Goal: Task Accomplishment & Management: Manage account settings

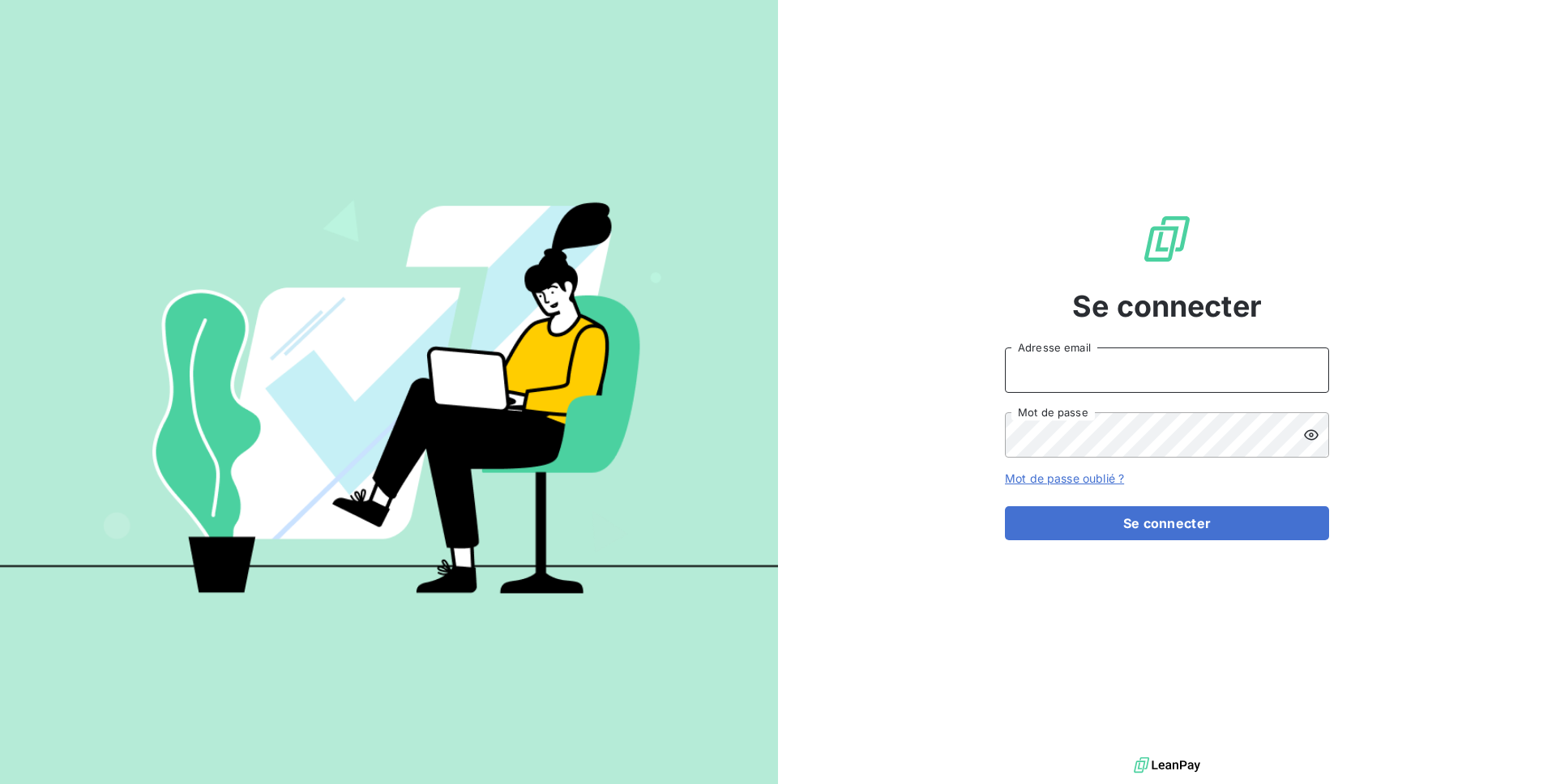
click at [1073, 367] on input "Adresse email" at bounding box center [1166, 370] width 324 height 45
type input "admin@allianceeconomie"
click at [1005, 506] on button "Se connecter" at bounding box center [1166, 523] width 324 height 34
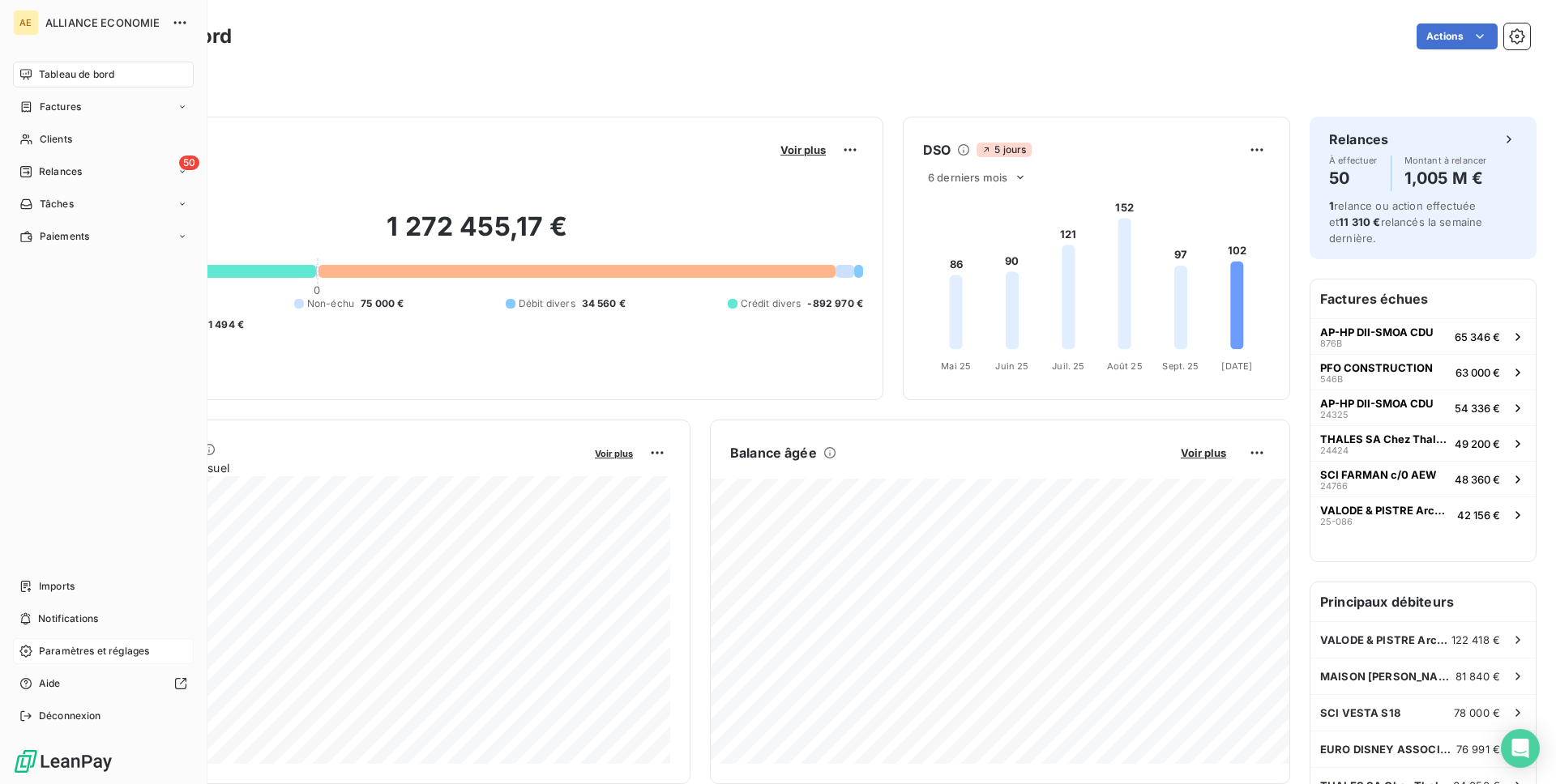
click at [64, 652] on span "Paramètres et réglages" at bounding box center [94, 651] width 110 height 15
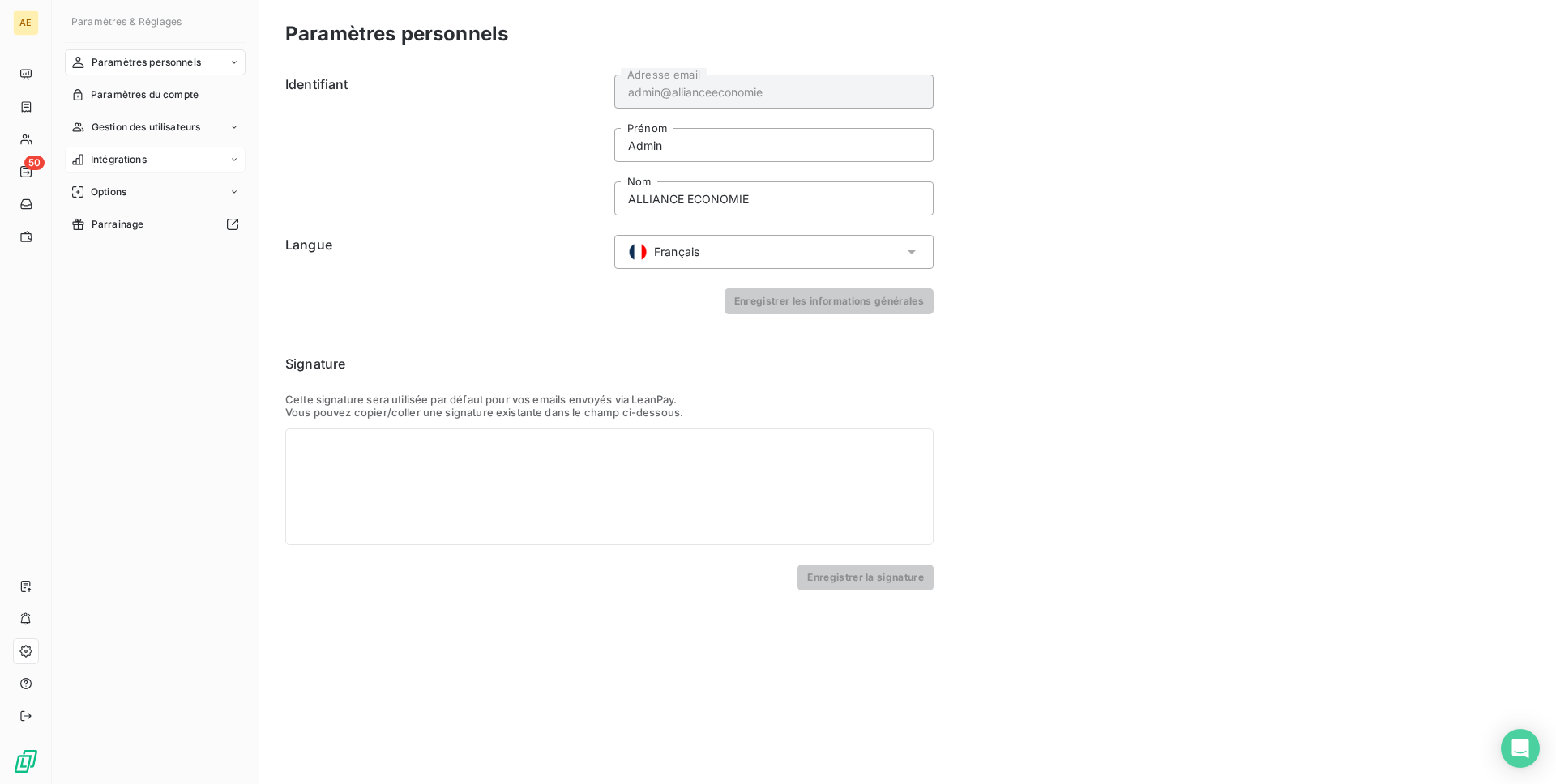
click at [123, 159] on span "Intégrations" at bounding box center [118, 160] width 56 height 15
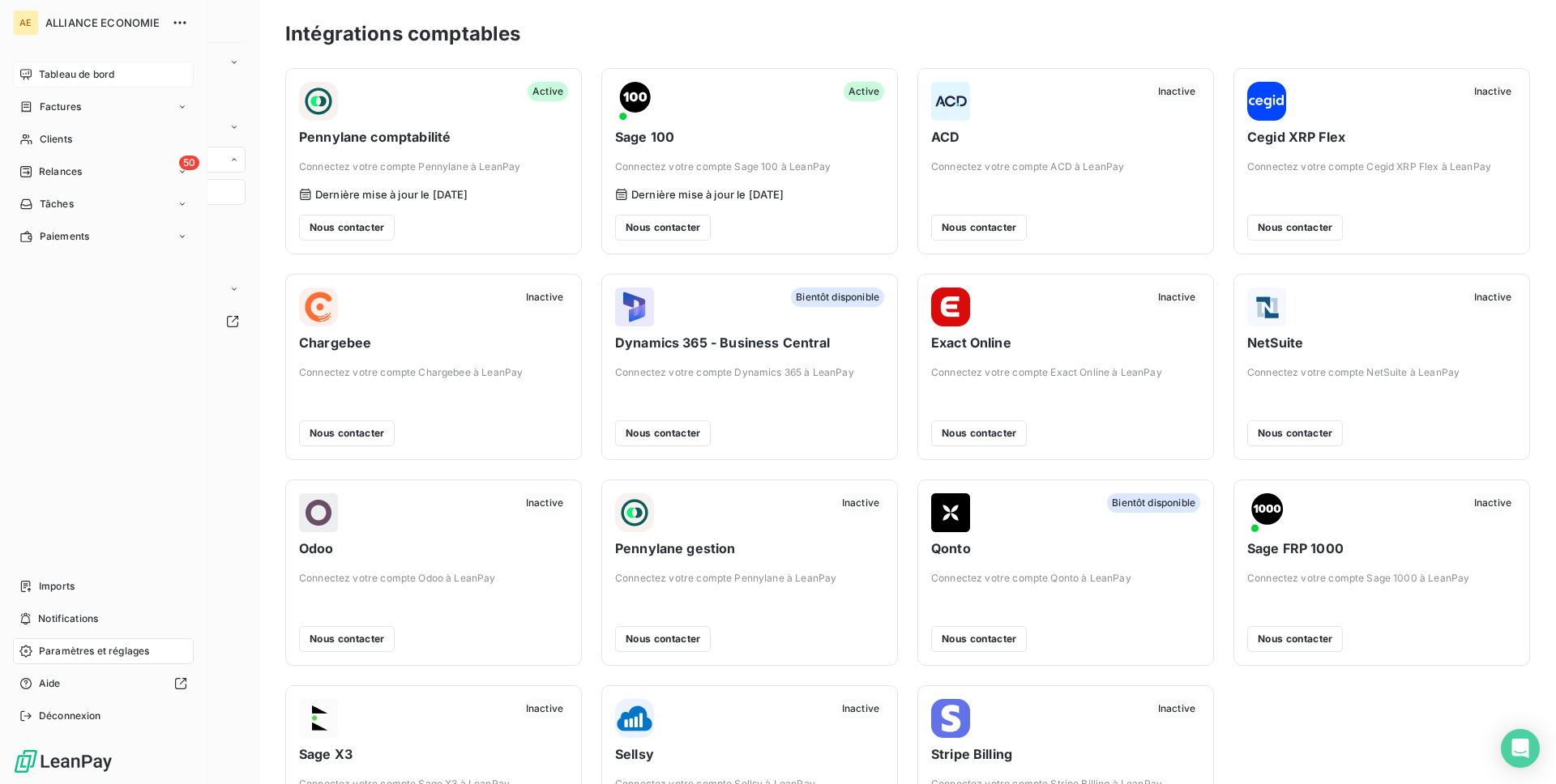
click at [50, 72] on span "Tableau de bord" at bounding box center [76, 74] width 75 height 15
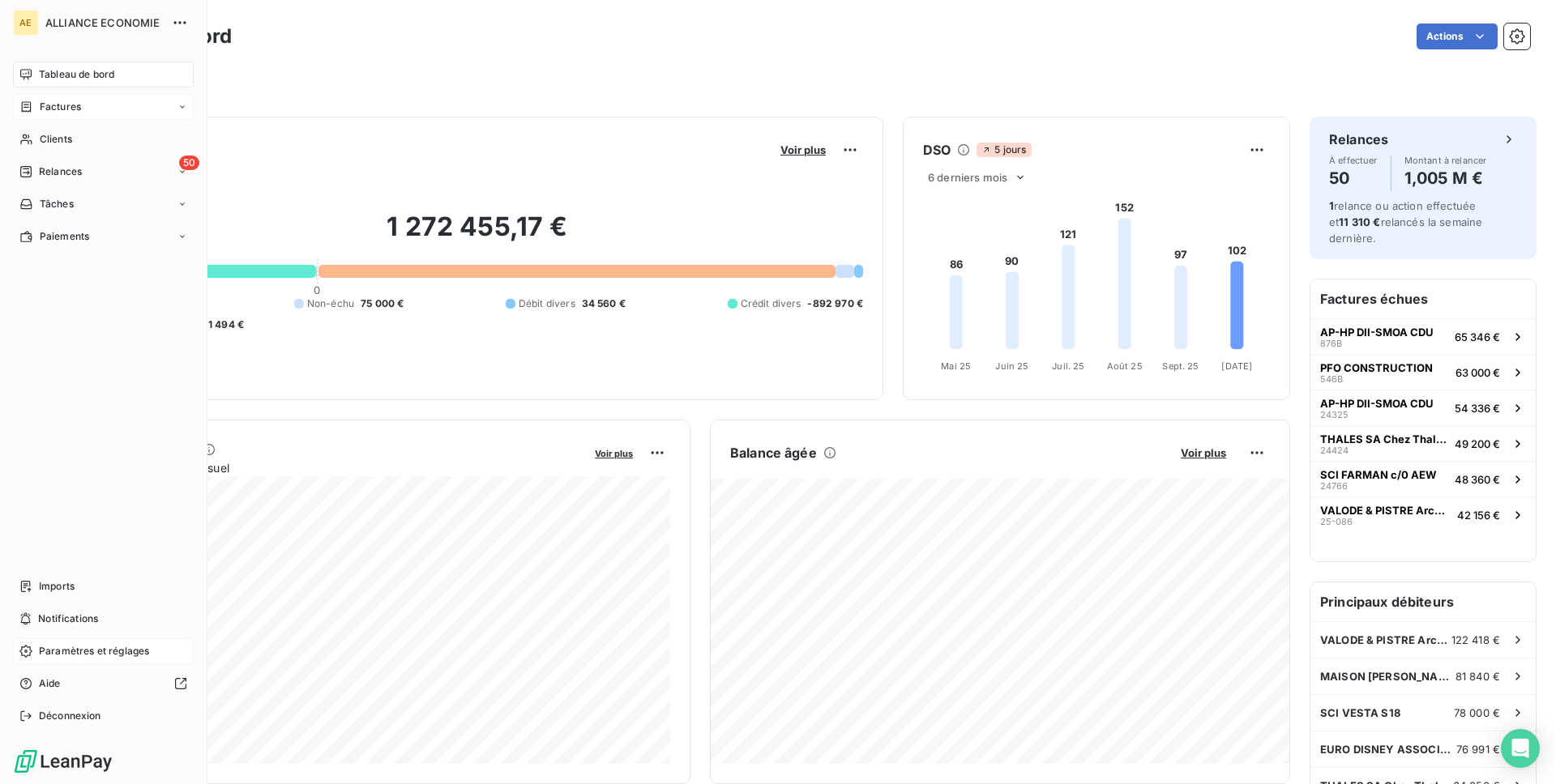
click at [37, 105] on div "Factures" at bounding box center [50, 107] width 62 height 15
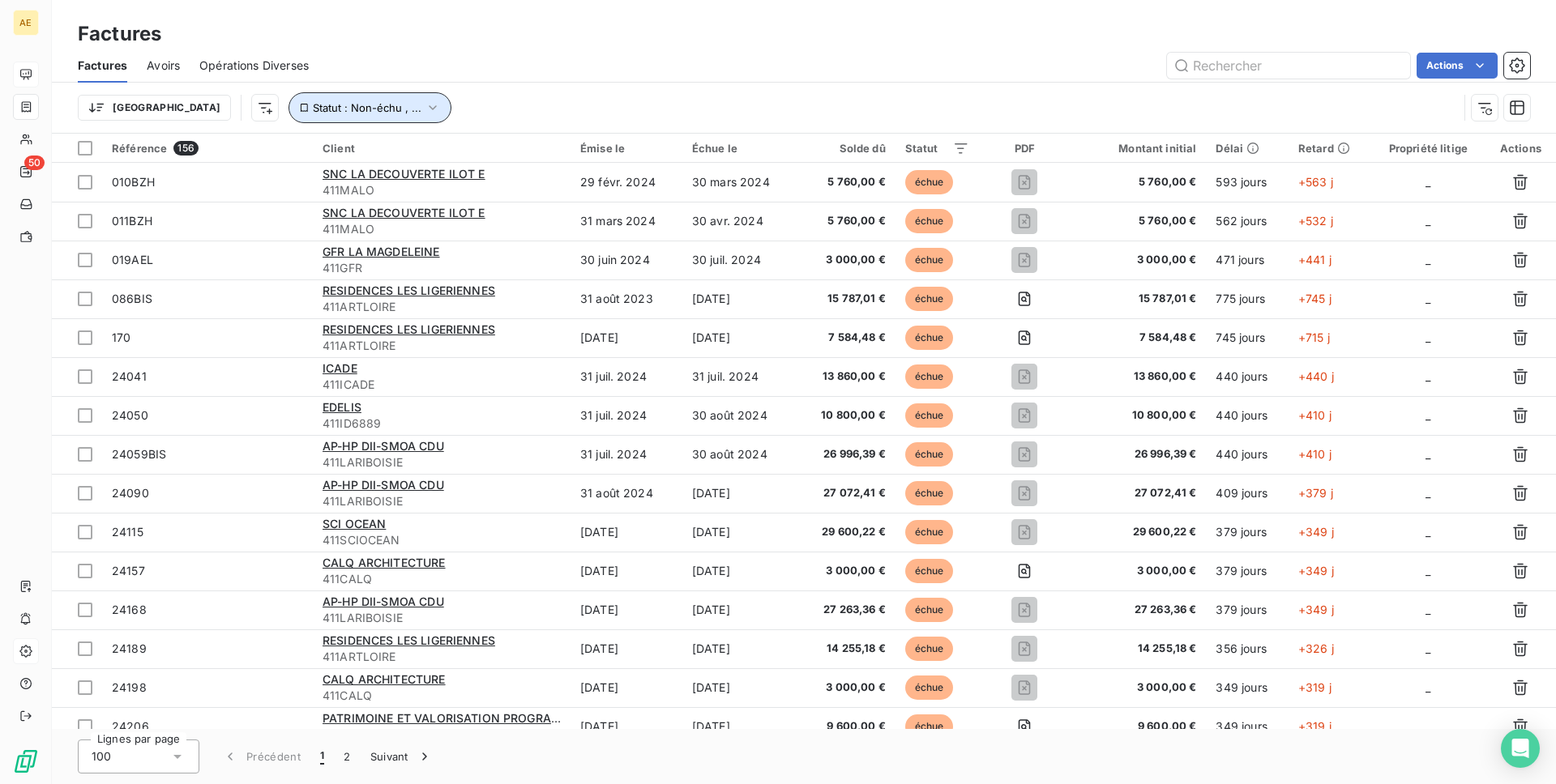
click at [313, 112] on span "Statut : Non-échu , ..." at bounding box center [367, 108] width 108 height 13
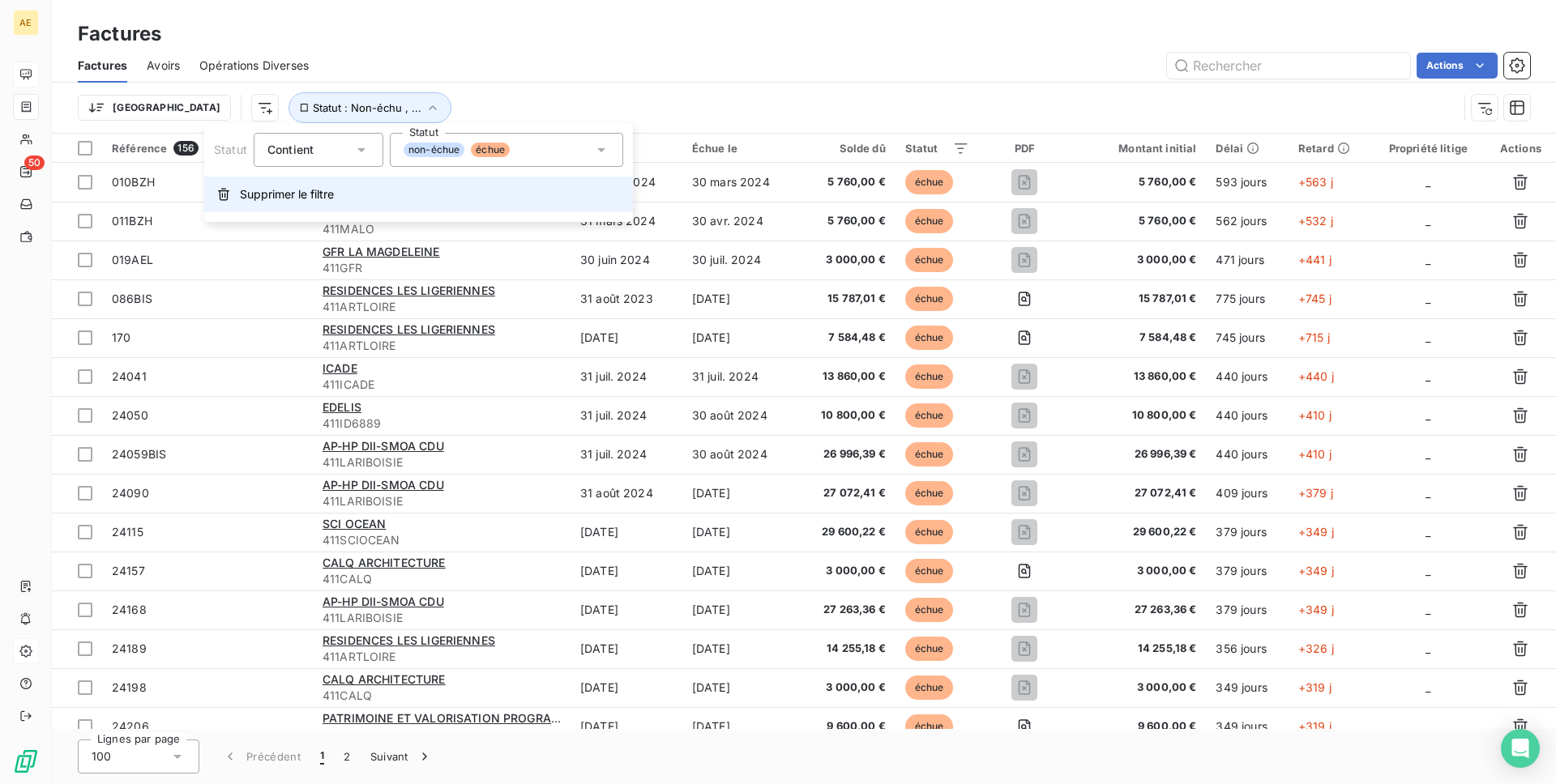
click at [293, 190] on span "Supprimer le filtre" at bounding box center [287, 194] width 94 height 16
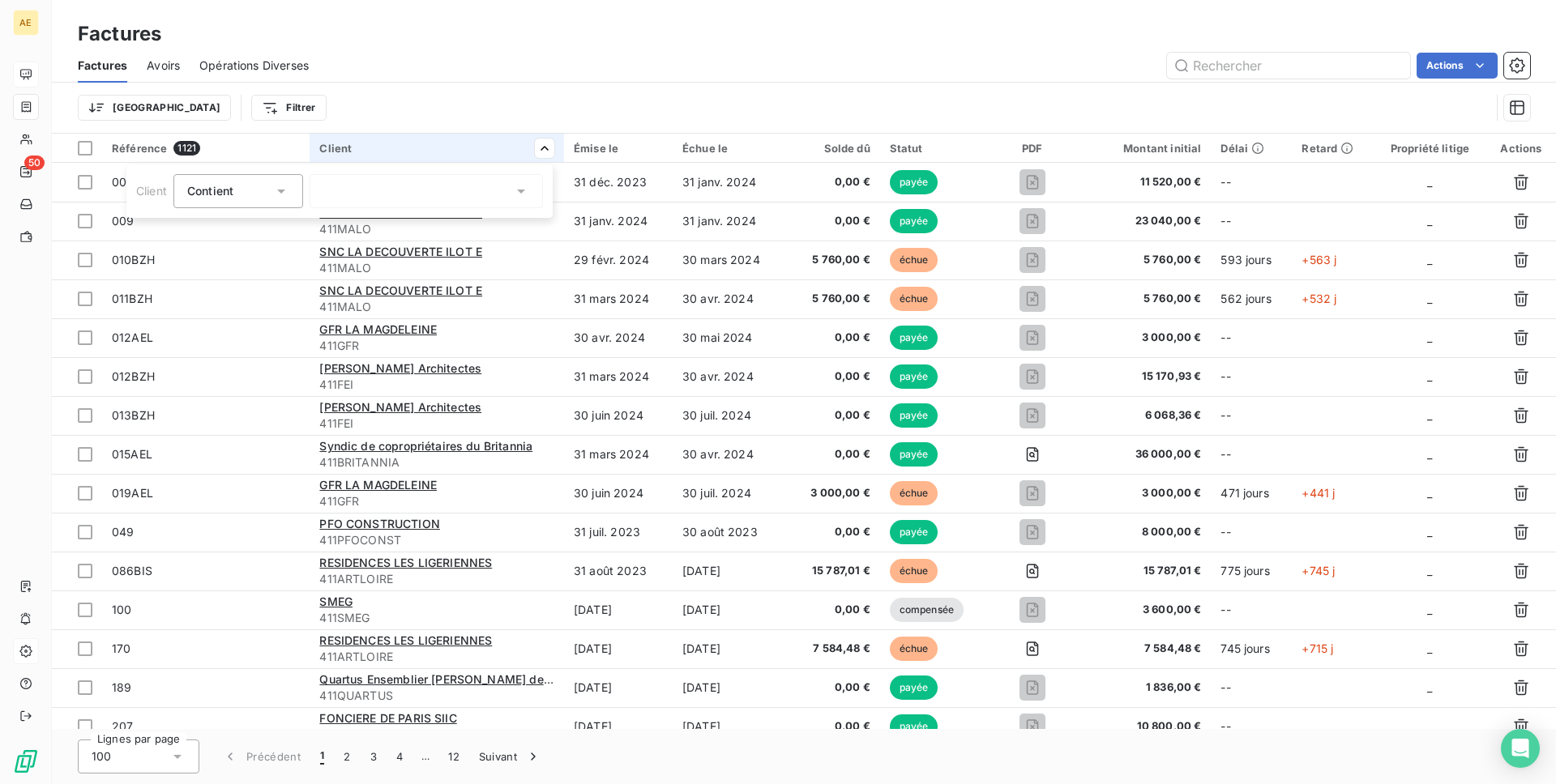
click at [546, 96] on html "AE 50 Factures Factures Avoirs Opérations Diverses Actions Trier Filtrer Référe…" at bounding box center [778, 392] width 1556 height 784
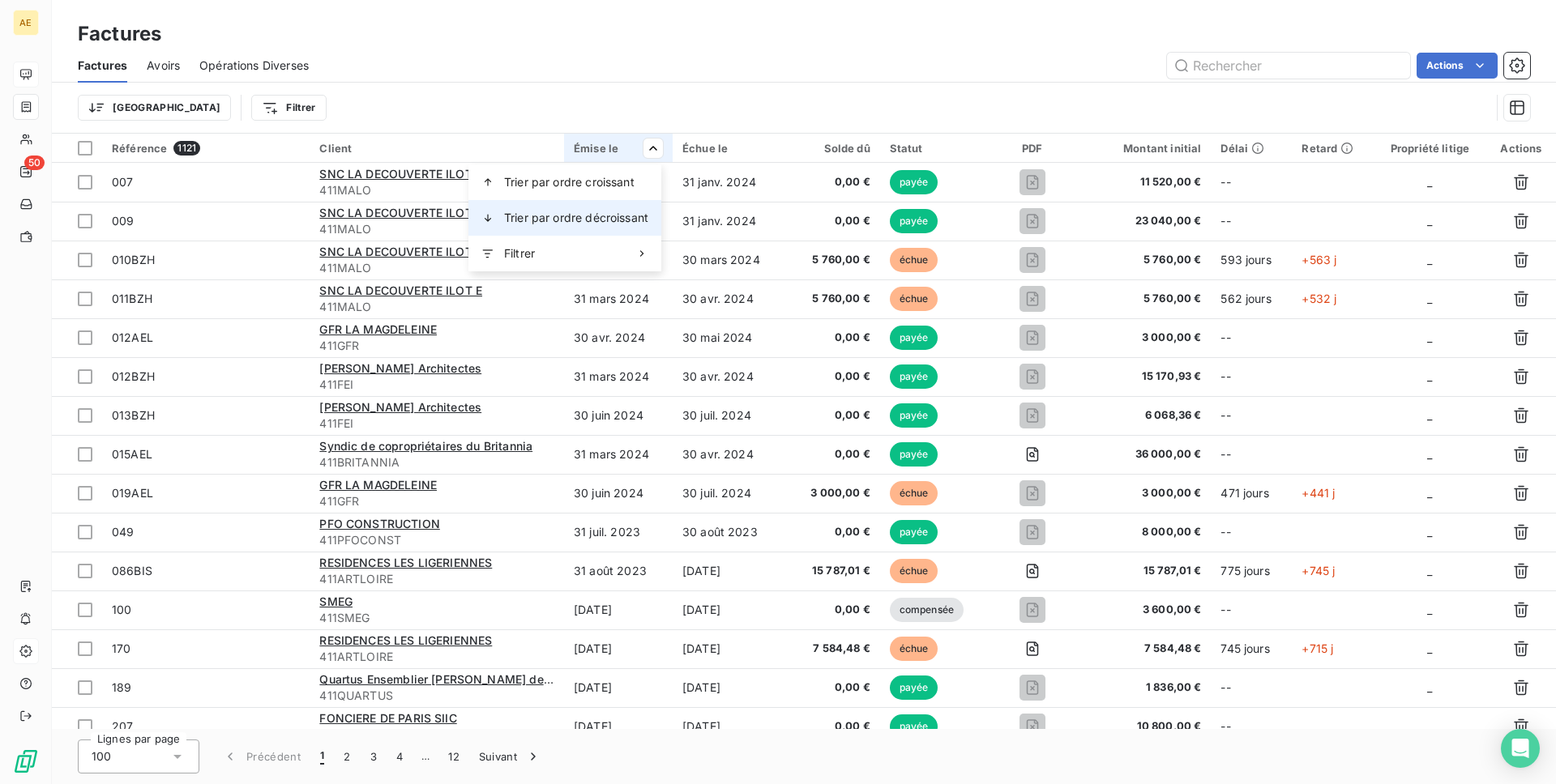
click at [592, 219] on span "Trier par ordre décroissant" at bounding box center [576, 218] width 145 height 16
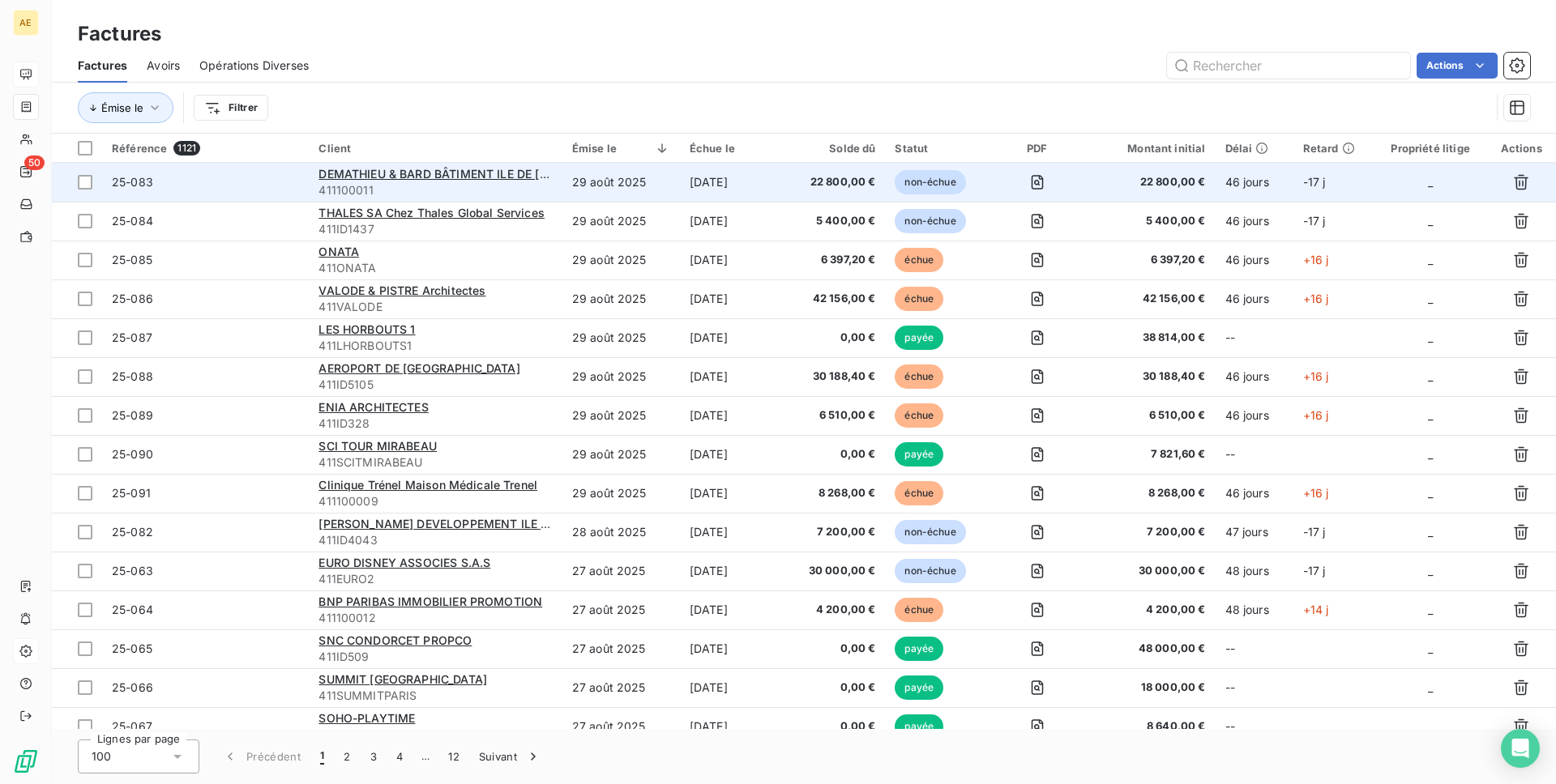
click at [640, 183] on td "29 août 2025" at bounding box center [621, 183] width 117 height 39
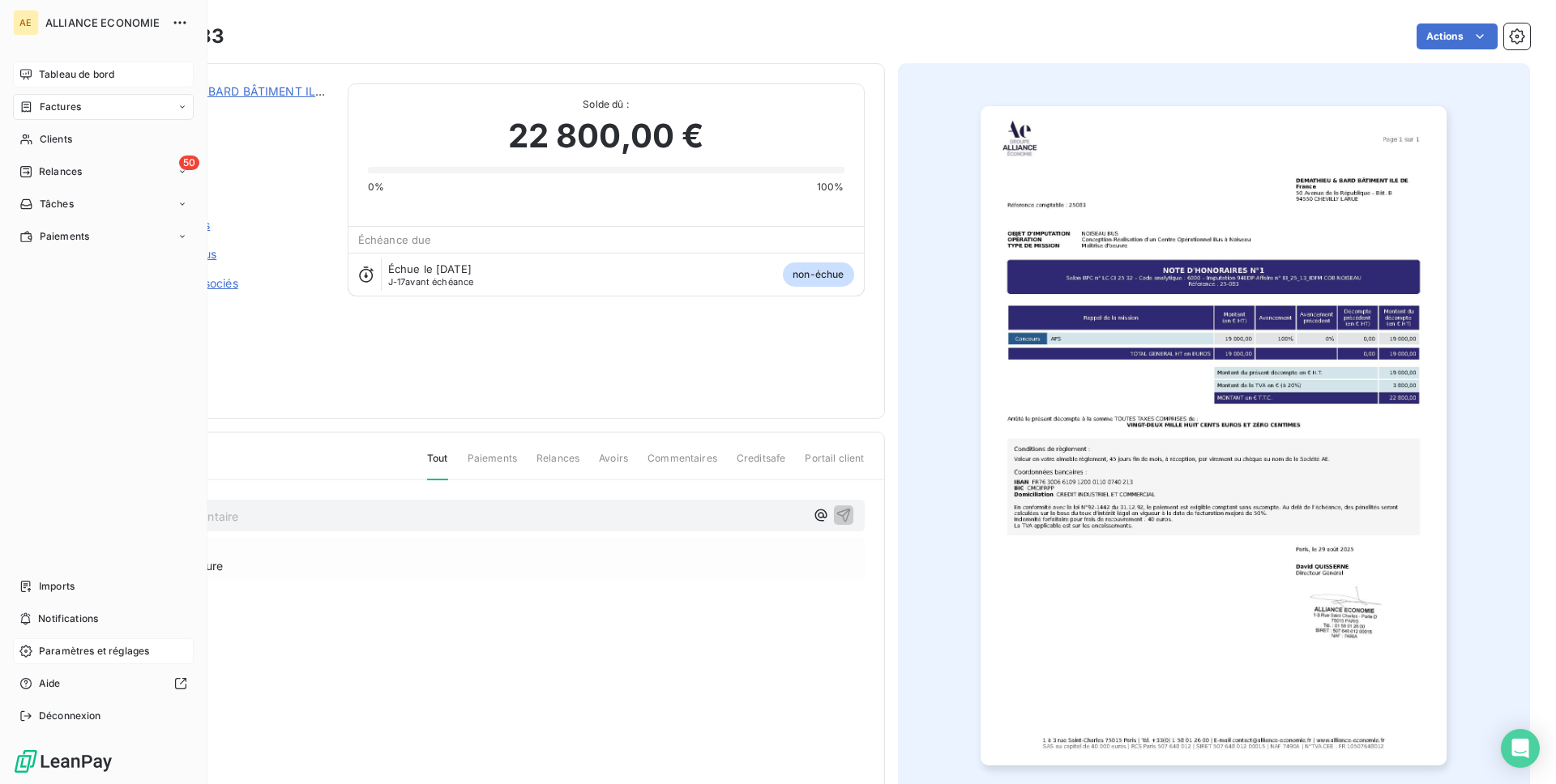
click at [40, 52] on div "AE ALLIANCE ECONOMIE Tableau de bord Factures Clients 50 Relances Tâches Paieme…" at bounding box center [103, 392] width 207 height 784
click at [39, 67] on span "Tableau de bord" at bounding box center [76, 74] width 75 height 15
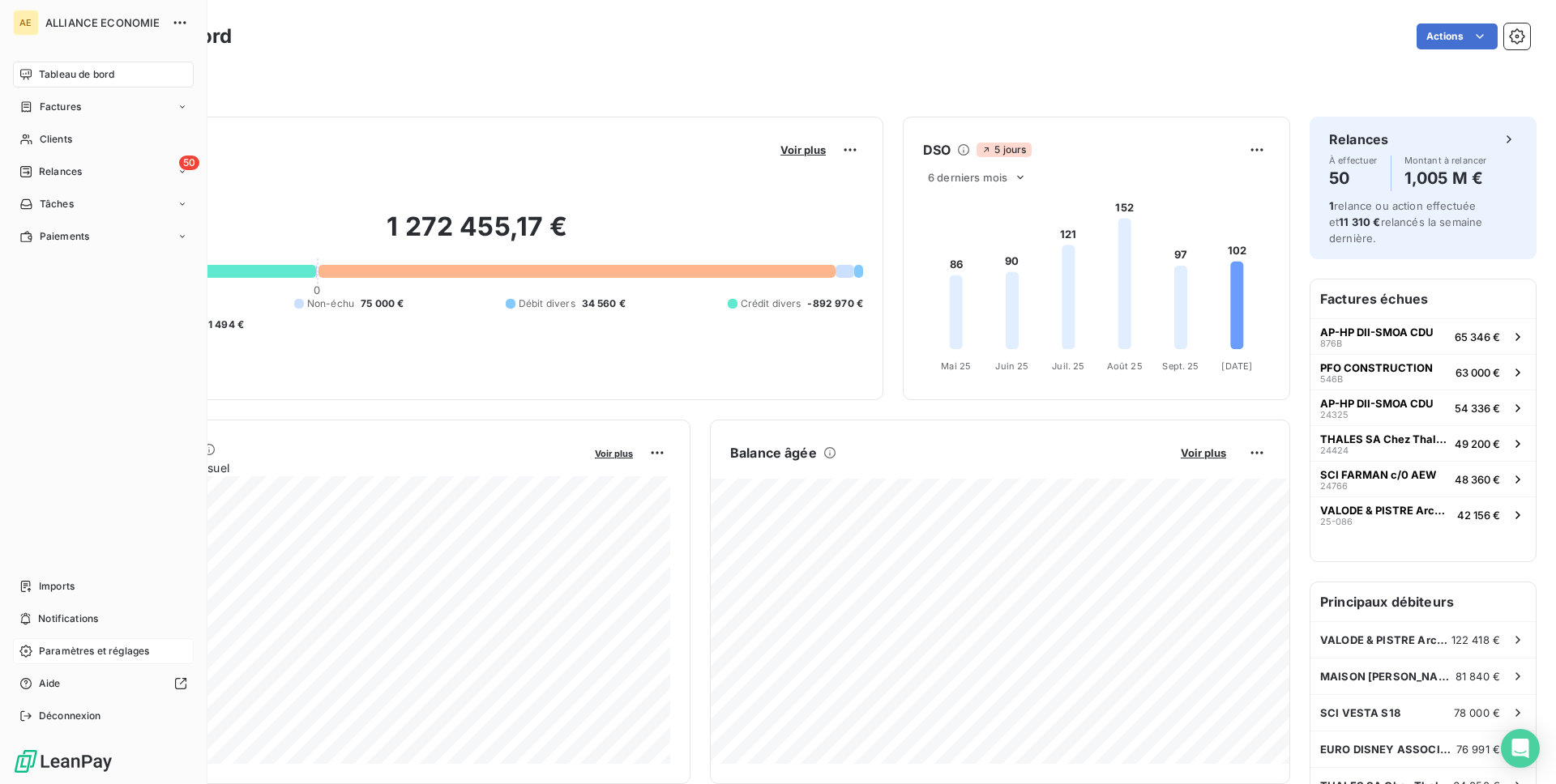
click at [26, 698] on nav "Imports Notifications Paramètres et réglages Aide Déconnexion" at bounding box center [103, 651] width 181 height 155
click at [31, 720] on icon at bounding box center [26, 716] width 13 height 13
